Goal: Task Accomplishment & Management: Manage account settings

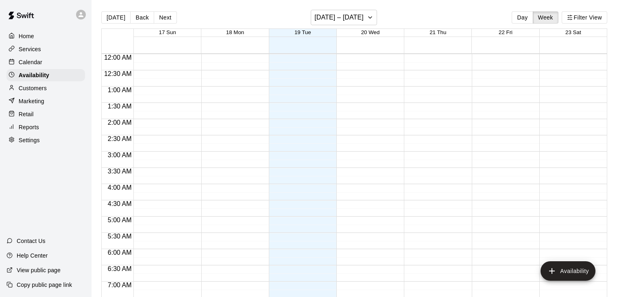
scroll to position [350, 0]
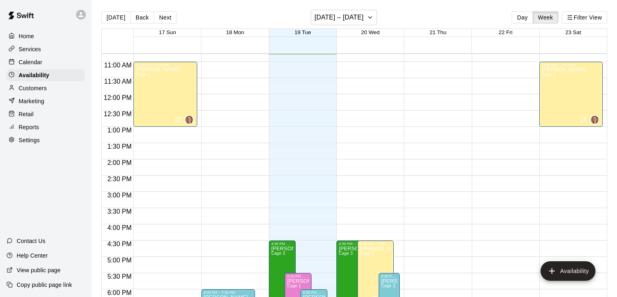
click at [38, 63] on p "Calendar" at bounding box center [31, 62] width 24 height 8
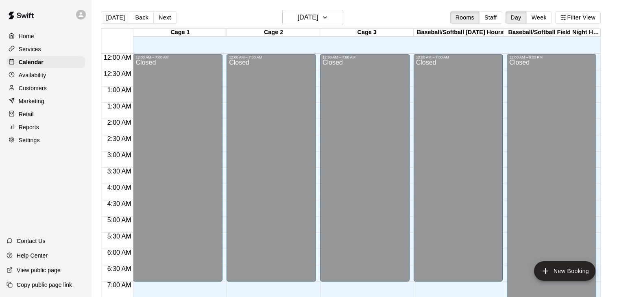
scroll to position [350, 0]
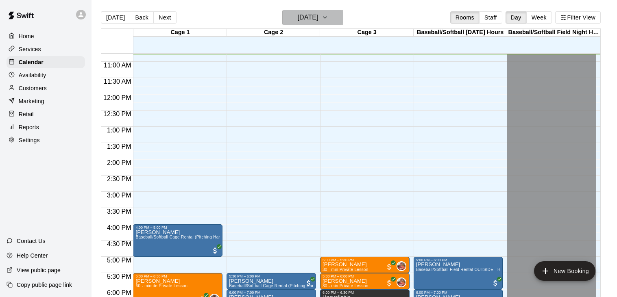
click at [328, 19] on icon "button" at bounding box center [325, 18] width 7 height 10
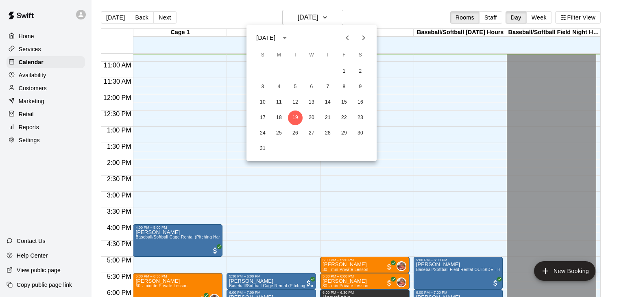
click at [359, 41] on icon "Next month" at bounding box center [364, 38] width 10 height 10
click at [346, 38] on icon "Previous month" at bounding box center [347, 37] width 3 height 5
click at [262, 90] on button "7" at bounding box center [262, 87] width 15 height 15
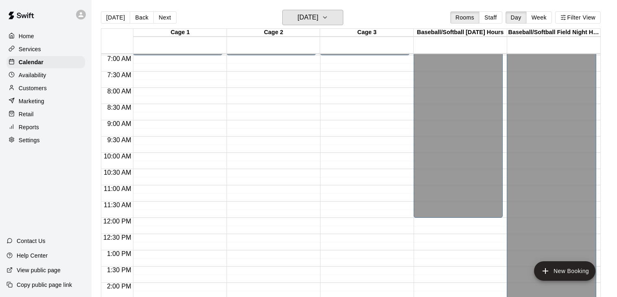
scroll to position [224, 0]
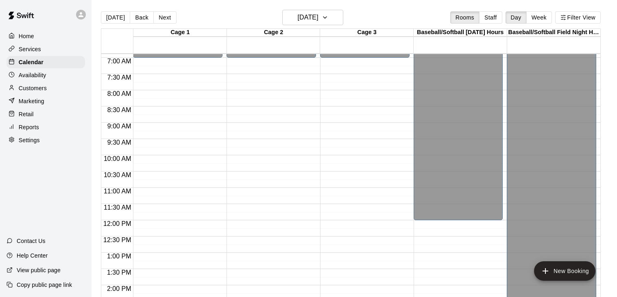
click at [158, 131] on div "12:00 AM – 7:00 AM Closed" at bounding box center [177, 220] width 89 height 781
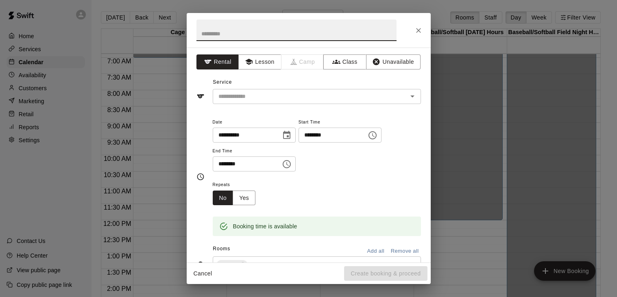
click at [368, 140] on icon "Choose time, selected time is 9:15 AM" at bounding box center [373, 136] width 10 height 10
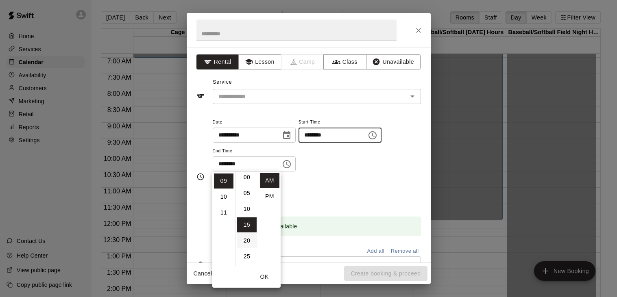
scroll to position [0, 0]
click at [249, 181] on li "00" at bounding box center [247, 180] width 20 height 15
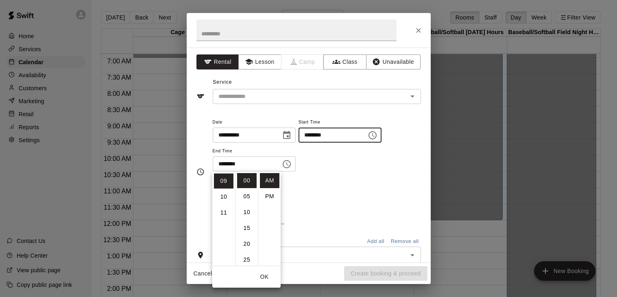
type input "********"
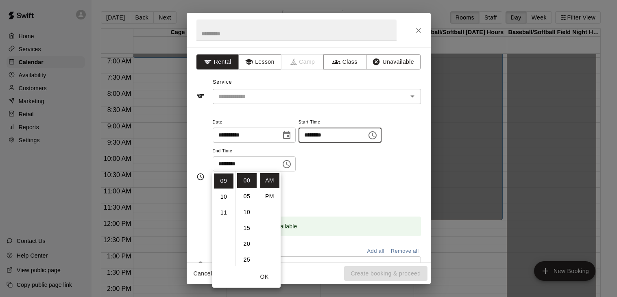
click at [292, 169] on icon "Choose time, selected time is 9:45 AM" at bounding box center [287, 164] width 10 height 10
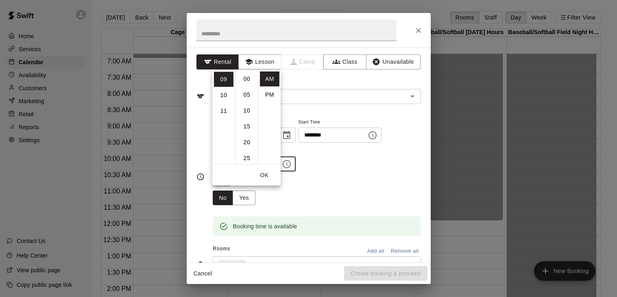
scroll to position [142, 0]
click at [268, 98] on li "PM" at bounding box center [270, 94] width 20 height 15
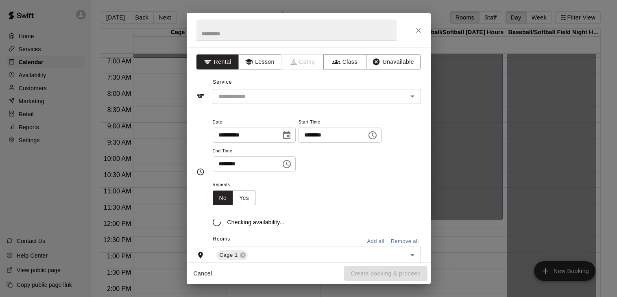
scroll to position [0, 0]
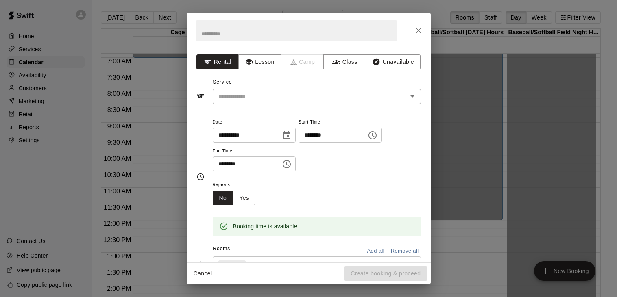
click at [292, 169] on icon "Choose time, selected time is 9:45 PM" at bounding box center [287, 164] width 10 height 10
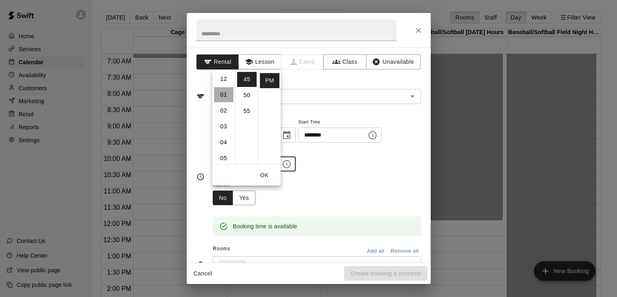
click at [224, 93] on li "01" at bounding box center [224, 94] width 20 height 15
click at [248, 80] on li "00" at bounding box center [247, 78] width 20 height 15
type input "********"
click at [353, 161] on div "**********" at bounding box center [317, 144] width 208 height 55
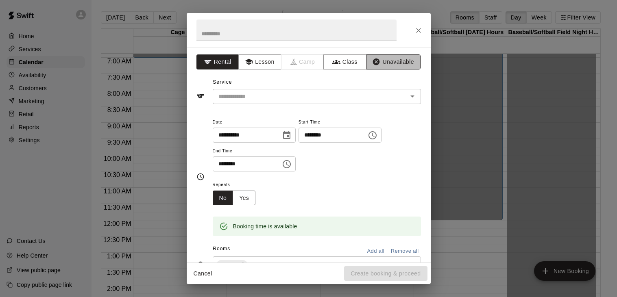
click at [393, 59] on button "Unavailable" at bounding box center [393, 61] width 54 height 15
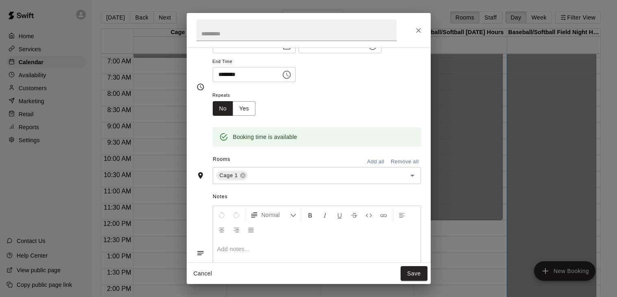
scroll to position [49, 0]
click at [244, 115] on button "Yes" at bounding box center [244, 107] width 23 height 15
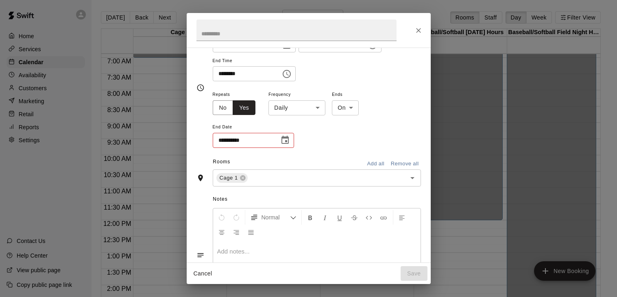
scroll to position [50, 0]
click at [286, 144] on icon "Choose date" at bounding box center [285, 139] width 10 height 10
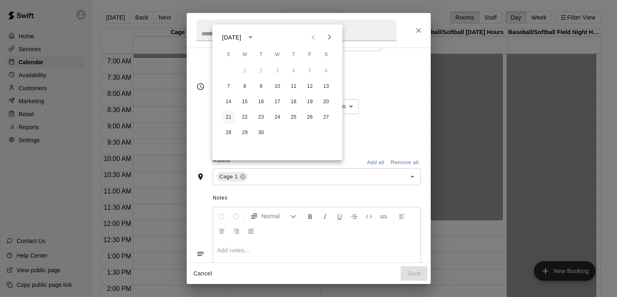
click at [228, 117] on button "21" at bounding box center [228, 117] width 15 height 15
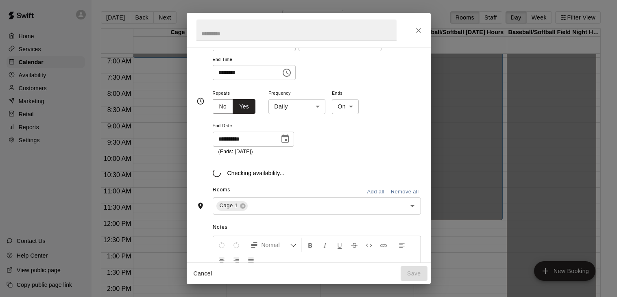
type input "**********"
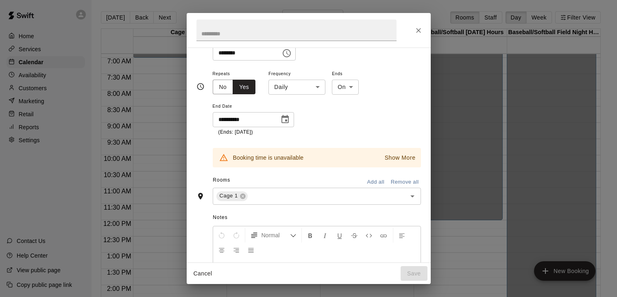
scroll to position [172, 0]
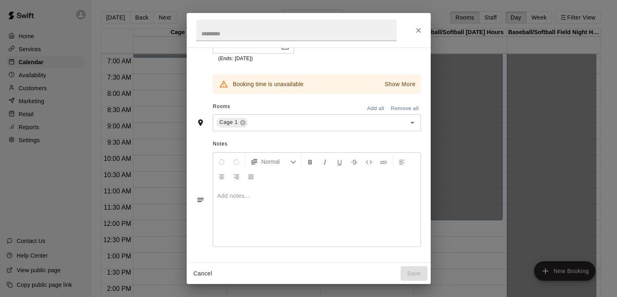
click at [392, 61] on div "**********" at bounding box center [317, 28] width 208 height 67
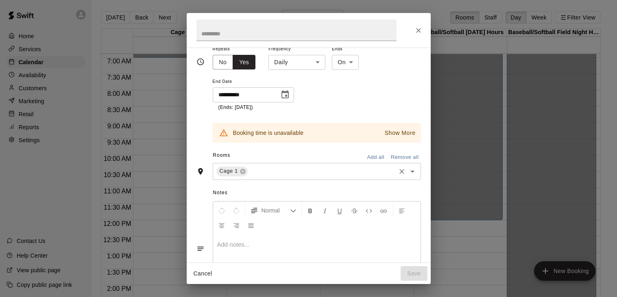
scroll to position [87, 0]
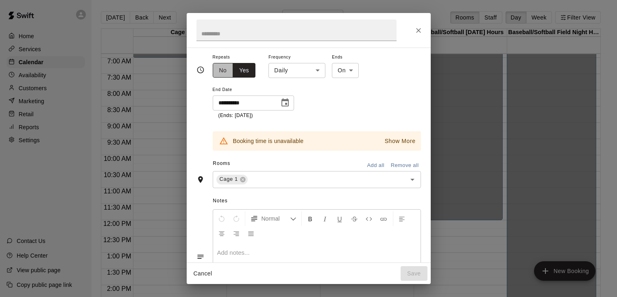
click at [226, 78] on button "No" at bounding box center [223, 70] width 21 height 15
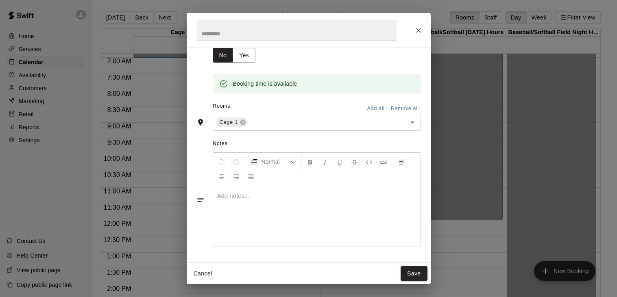
scroll to position [130, 0]
click at [415, 271] on button "Save" at bounding box center [414, 273] width 27 height 15
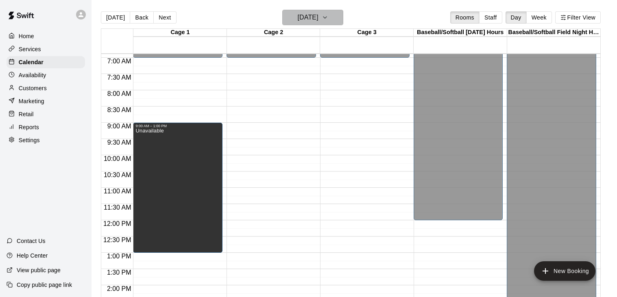
click at [328, 20] on icon "button" at bounding box center [325, 18] width 7 height 10
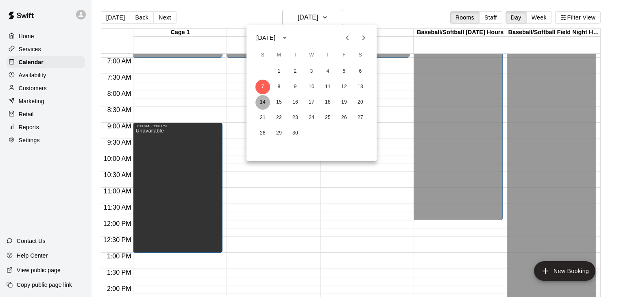
click at [261, 103] on button "14" at bounding box center [262, 102] width 15 height 15
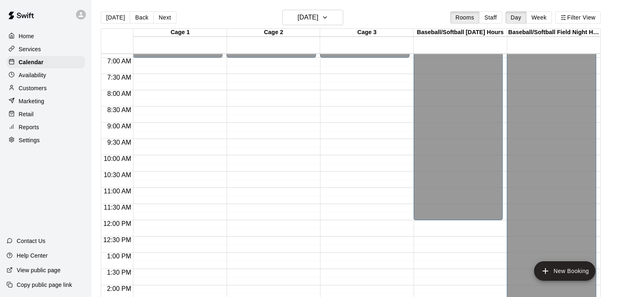
click at [173, 129] on div "12:00 AM – 7:00 AM Closed" at bounding box center [177, 220] width 89 height 781
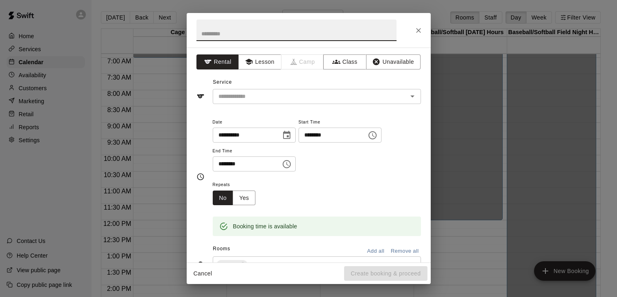
click at [291, 168] on icon "Choose time, selected time is 9:30 AM" at bounding box center [287, 164] width 8 height 8
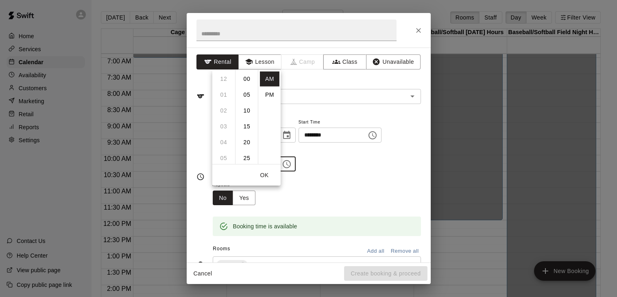
scroll to position [95, 0]
click at [269, 96] on li "PM" at bounding box center [270, 94] width 20 height 15
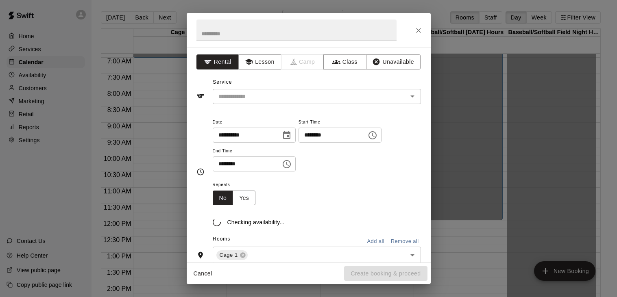
scroll to position [14, 0]
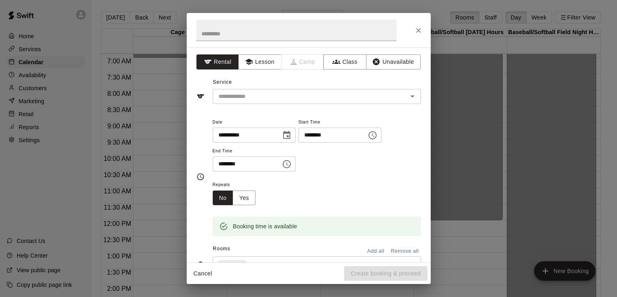
click at [292, 169] on icon "Choose time, selected time is 9:30 PM" at bounding box center [287, 164] width 10 height 10
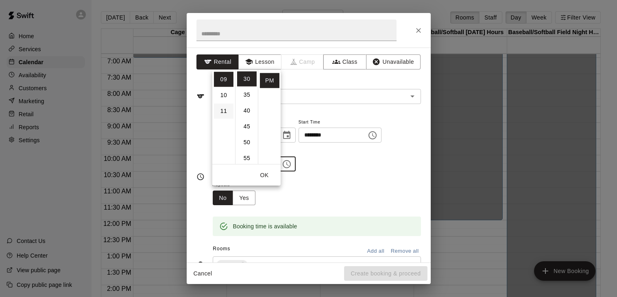
scroll to position [0, 0]
click at [226, 98] on li "01" at bounding box center [224, 94] width 20 height 15
click at [249, 77] on li "00" at bounding box center [247, 78] width 20 height 15
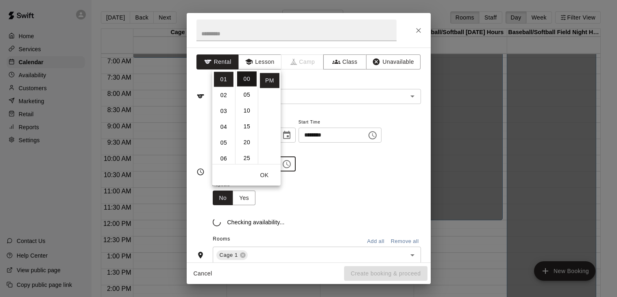
type input "********"
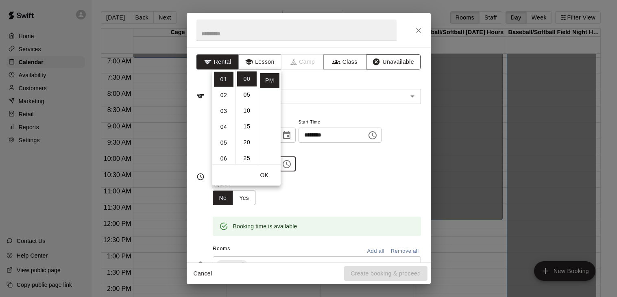
click at [408, 61] on button "Unavailable" at bounding box center [393, 61] width 54 height 15
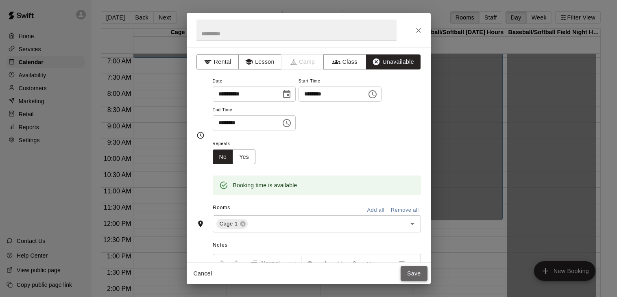
click at [417, 271] on button "Save" at bounding box center [414, 273] width 27 height 15
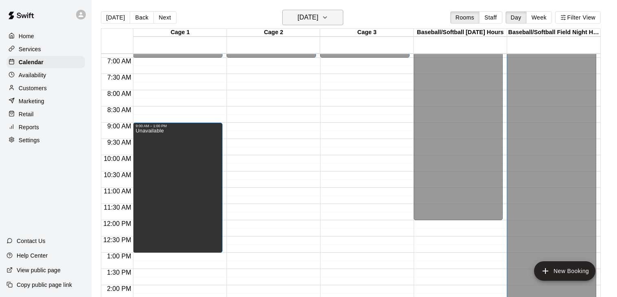
click at [328, 14] on icon "button" at bounding box center [325, 18] width 7 height 10
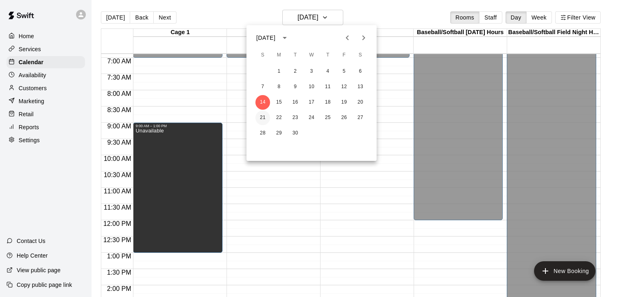
click at [261, 115] on button "21" at bounding box center [262, 118] width 15 height 15
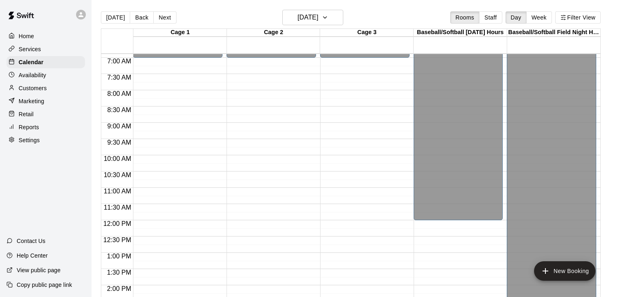
click at [181, 147] on div "12:00 AM – 7:00 AM Closed" at bounding box center [177, 220] width 89 height 781
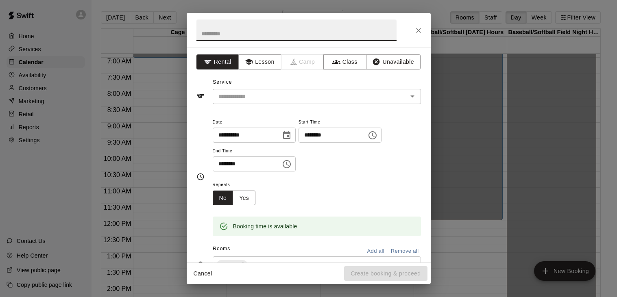
click at [368, 140] on icon "Choose time, selected time is 9:45 AM" at bounding box center [373, 136] width 10 height 10
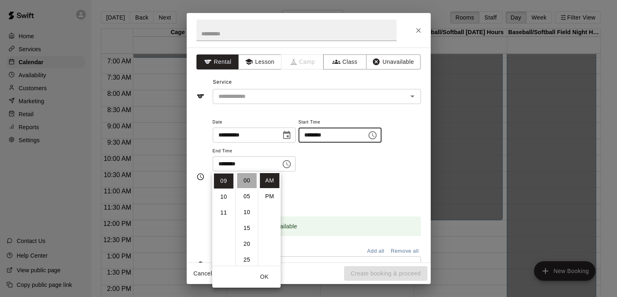
click at [245, 176] on li "00" at bounding box center [247, 180] width 20 height 15
type input "********"
click at [289, 166] on icon "Choose time, selected time is 10:15 AM" at bounding box center [287, 164] width 2 height 4
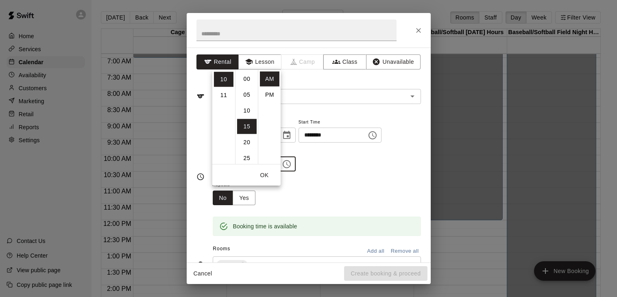
scroll to position [47, 0]
click at [272, 95] on li "PM" at bounding box center [270, 94] width 20 height 15
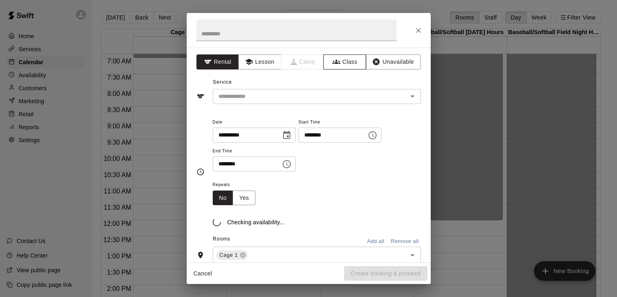
scroll to position [14, 0]
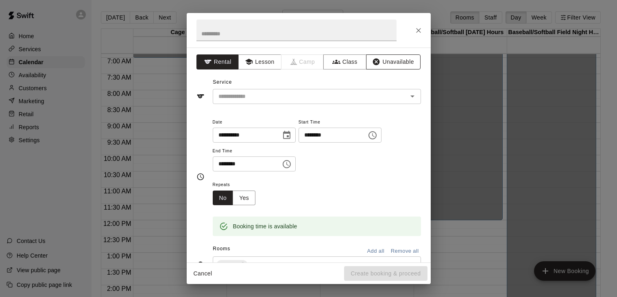
click at [391, 62] on button "Unavailable" at bounding box center [393, 61] width 54 height 15
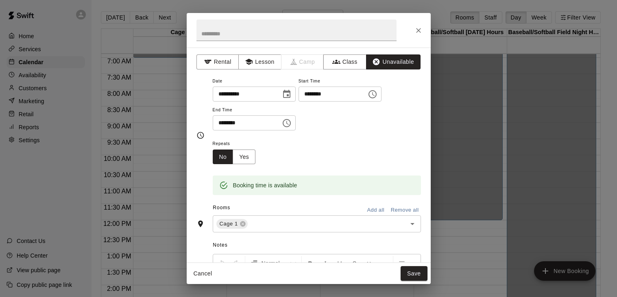
click at [291, 127] on icon "Choose time, selected time is 10:15 PM" at bounding box center [287, 123] width 8 height 8
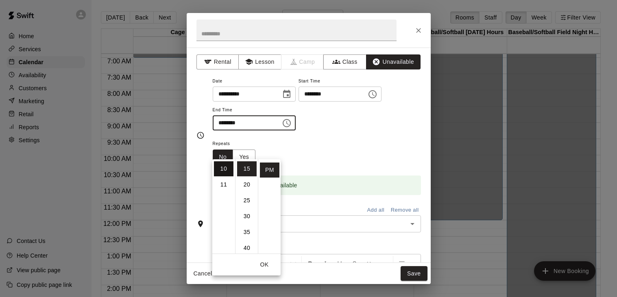
scroll to position [0, 0]
click at [224, 186] on li "01" at bounding box center [224, 184] width 20 height 15
click at [249, 169] on li "00" at bounding box center [247, 168] width 20 height 15
type input "********"
click at [361, 131] on div "**********" at bounding box center [317, 103] width 208 height 55
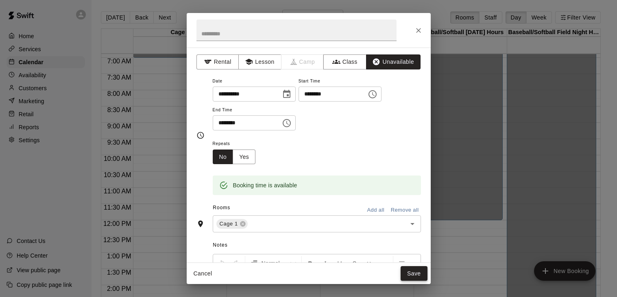
click at [420, 274] on button "Save" at bounding box center [414, 273] width 27 height 15
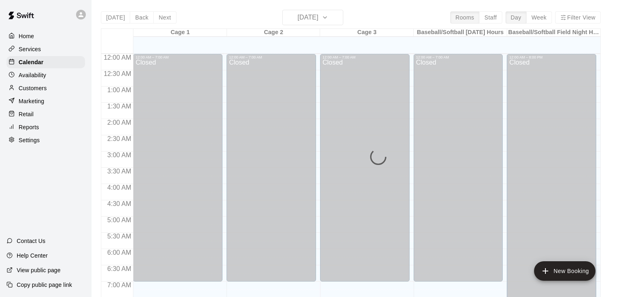
scroll to position [353, 0]
